Goal: Answer question/provide support: Share knowledge or assist other users

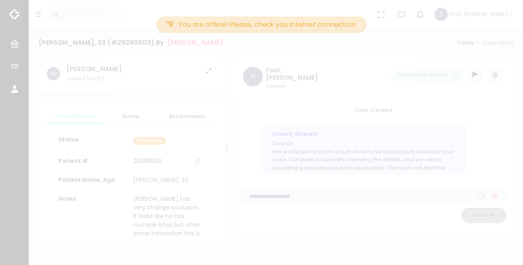
scroll to position [60, 0]
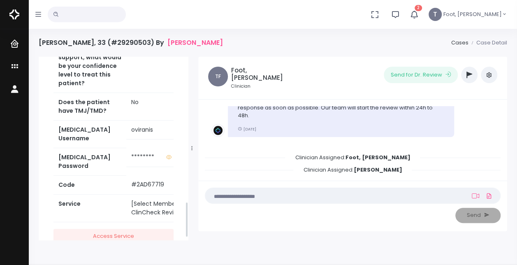
scroll to position [741, 0]
click at [467, 74] on icon "button" at bounding box center [470, 75] width 6 height 7
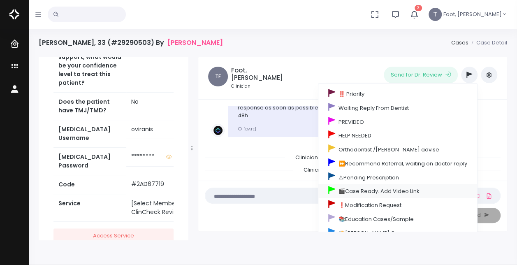
click at [352, 190] on link "🎬Case Ready. Add Video Link" at bounding box center [397, 191] width 159 height 14
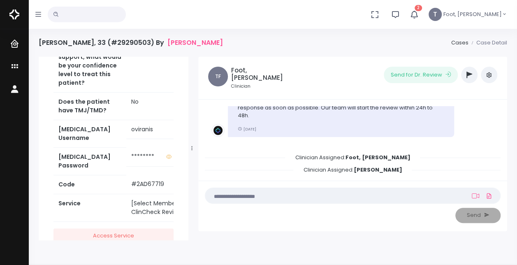
scroll to position [781, 0]
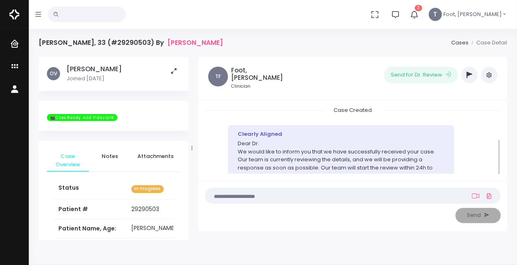
scroll to position [60, 0]
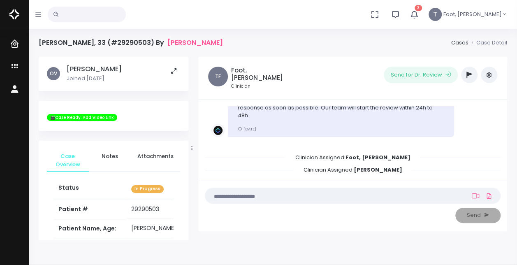
click at [473, 77] on button "button" at bounding box center [469, 75] width 16 height 16
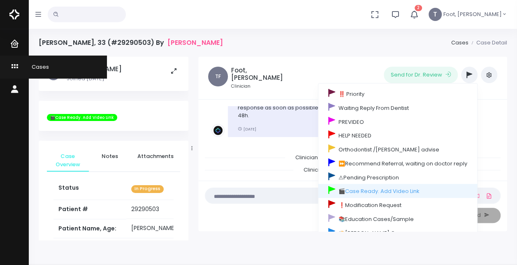
click at [13, 69] on icon "scrollable content" at bounding box center [16, 67] width 12 height 10
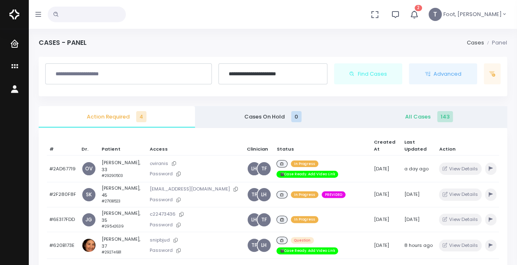
click at [419, 14] on icon "button" at bounding box center [414, 14] width 9 height 9
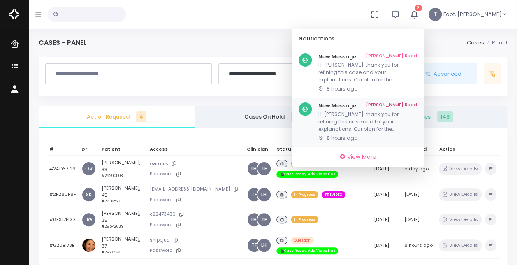
click at [376, 123] on p "Hi Dr. Harfield, thank you for refining this case and for your explanations. Ou…" at bounding box center [367, 122] width 99 height 22
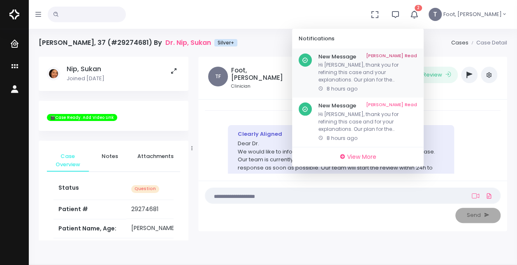
scroll to position [694, 0]
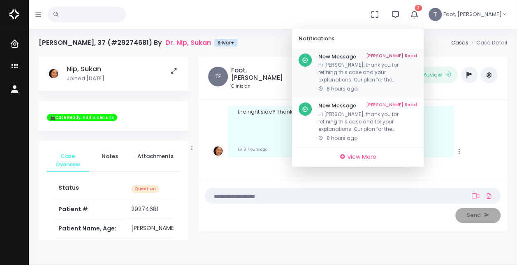
click at [417, 56] on link "Mark As Read" at bounding box center [391, 56] width 51 height 7
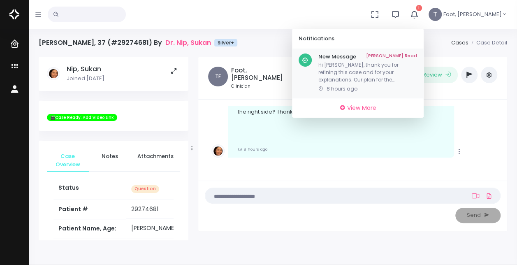
click at [417, 55] on link "Mark As Read" at bounding box center [391, 56] width 51 height 7
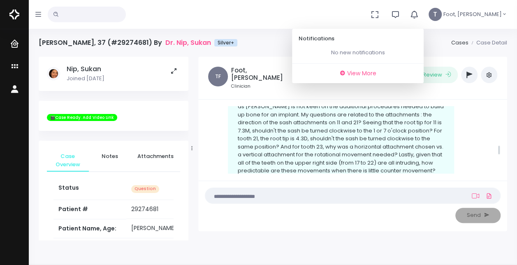
scroll to position [406, 0]
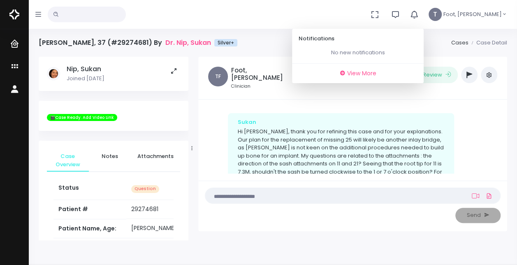
click at [419, 12] on icon "button" at bounding box center [414, 14] width 9 height 9
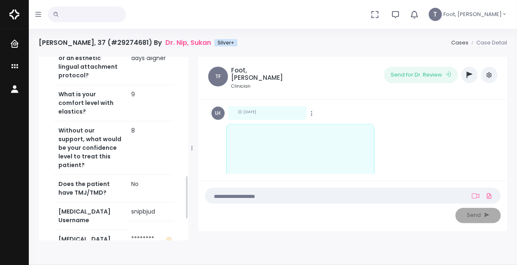
scroll to position [494, 0]
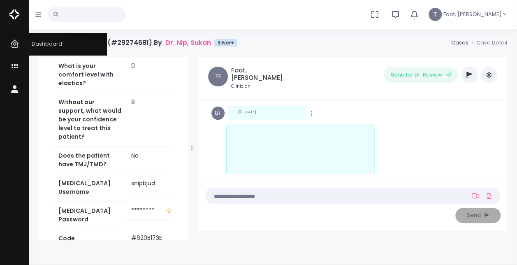
click at [15, 44] on icon "scrollable content" at bounding box center [16, 44] width 12 height 10
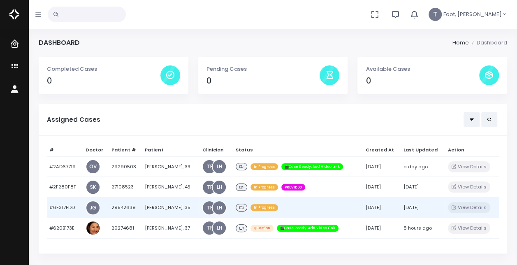
click at [168, 204] on td "Conrad Smith, 35" at bounding box center [170, 207] width 57 height 21
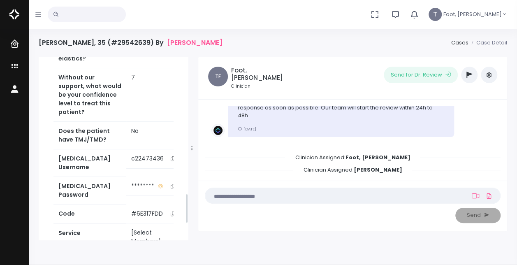
scroll to position [864, 0]
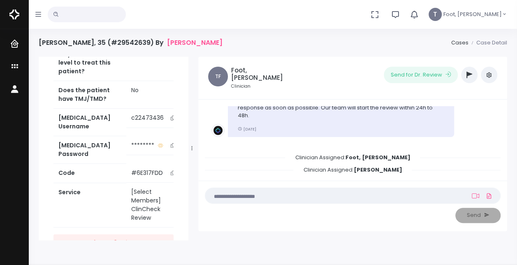
click at [169, 122] on button "scrollable content" at bounding box center [173, 118] width 12 height 9
click at [469, 76] on icon "button" at bounding box center [470, 75] width 6 height 7
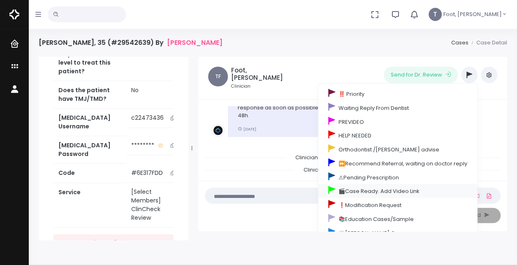
click at [363, 187] on link "🎬Case Ready. Add Video Link" at bounding box center [397, 191] width 159 height 14
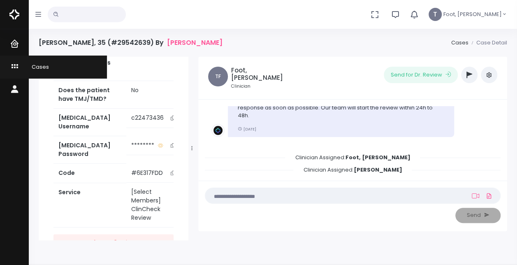
scroll to position [904, 0]
click at [12, 69] on icon "scrollable content" at bounding box center [16, 67] width 12 height 10
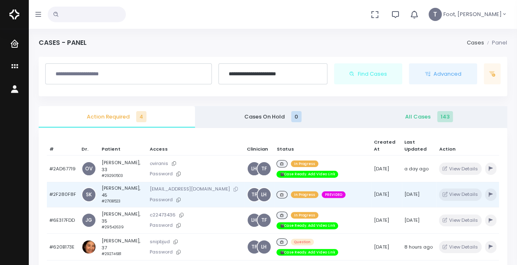
click at [234, 187] on icon at bounding box center [236, 189] width 4 height 5
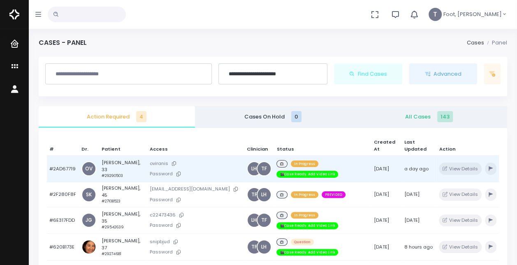
click at [123, 158] on td "Roy Wilcox, 33 #29290503" at bounding box center [123, 169] width 48 height 27
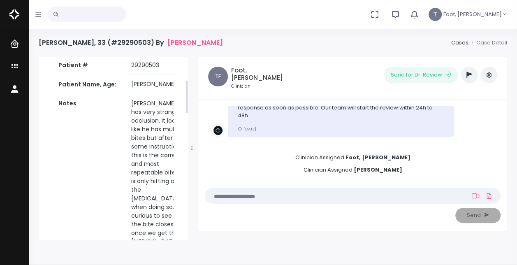
scroll to position [123, 0]
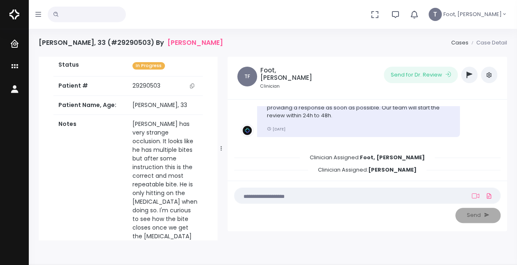
drag, startPoint x: 191, startPoint y: 149, endPoint x: 220, endPoint y: 145, distance: 29.4
click at [220, 145] on div at bounding box center [221, 148] width 4 height 180
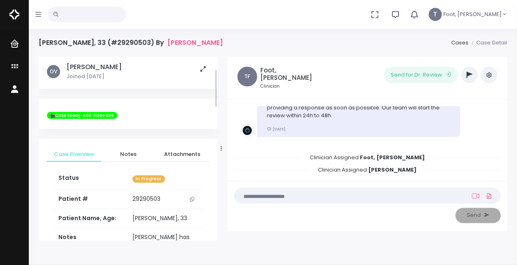
scroll to position [0, 0]
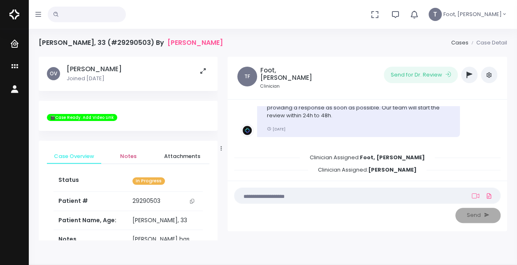
click at [140, 153] on span "Notes" at bounding box center [128, 156] width 41 height 8
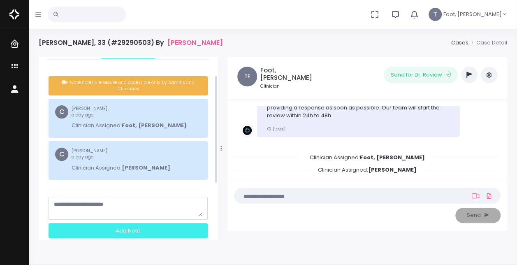
scroll to position [127, 0]
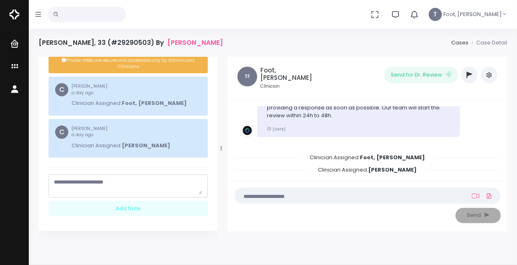
click at [132, 187] on textarea "scrollable content" at bounding box center [128, 186] width 149 height 16
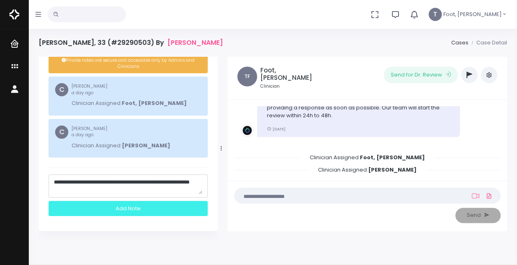
type textarea "**********"
click at [117, 208] on div "Add Note" at bounding box center [128, 208] width 159 height 15
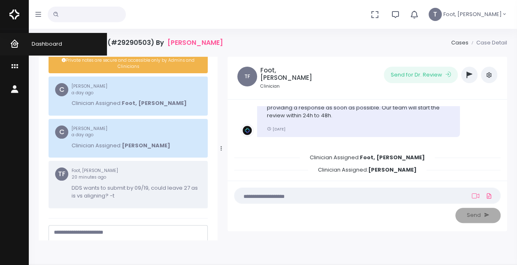
click at [17, 43] on icon "scrollable content" at bounding box center [16, 44] width 12 height 10
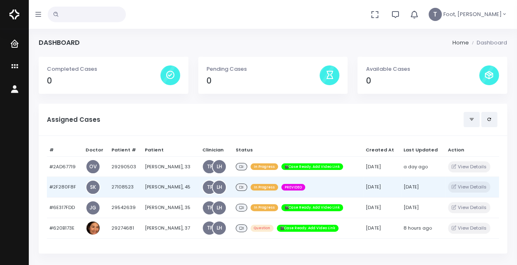
click at [157, 184] on td "Anca Neascu, 45" at bounding box center [170, 187] width 57 height 21
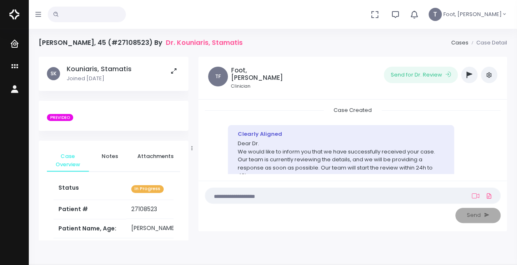
click at [470, 77] on icon "button" at bounding box center [470, 75] width 6 height 7
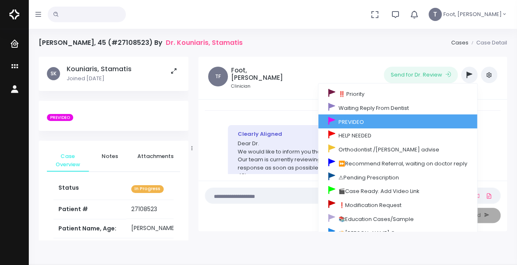
click at [369, 125] on link "PREVIDEO" at bounding box center [397, 121] width 159 height 14
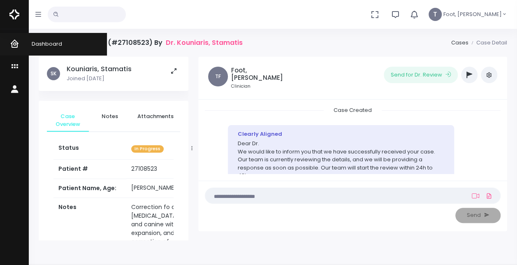
click at [18, 47] on icon "scrollable content" at bounding box center [16, 44] width 12 height 10
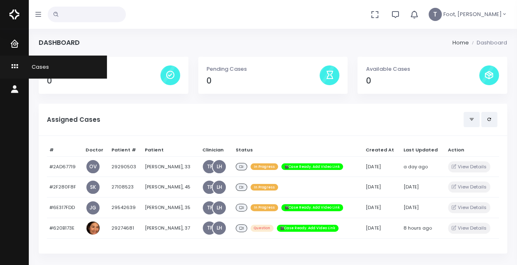
click at [44, 65] on span "Cases" at bounding box center [35, 67] width 28 height 8
